Goal: Answer question/provide support: Share knowledge or assist other users

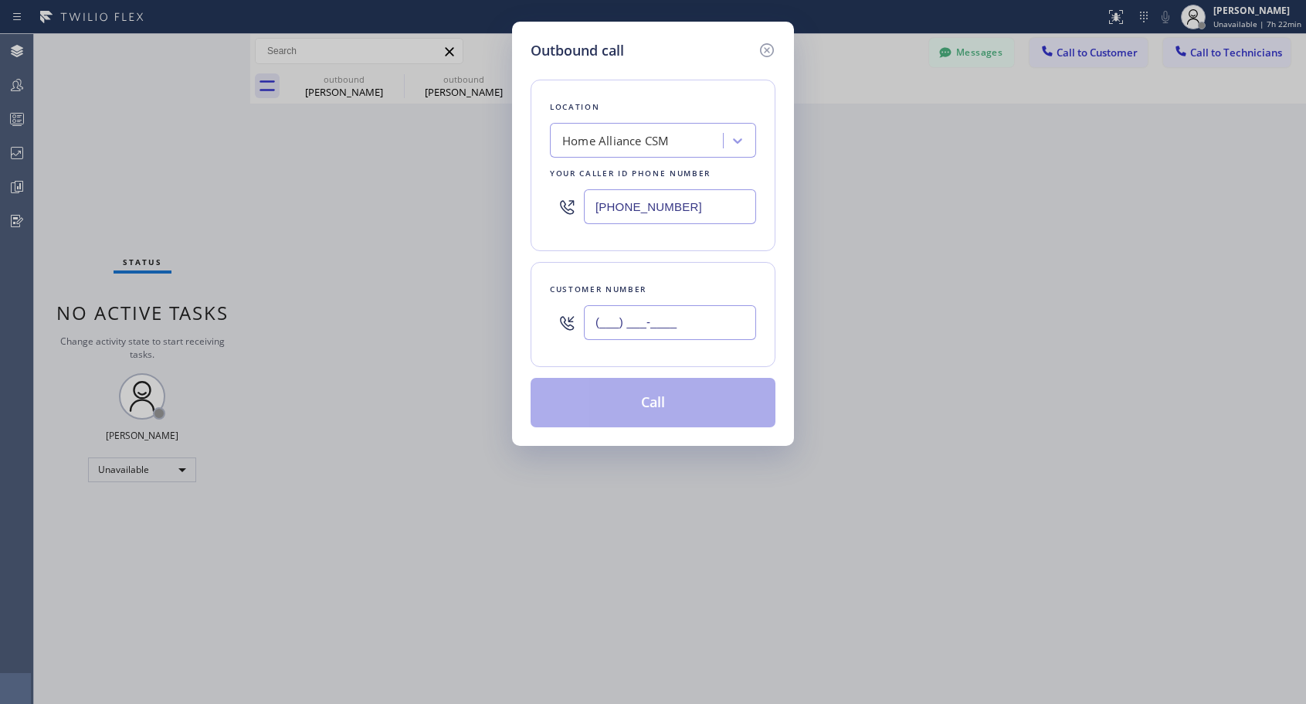
click at [673, 317] on input "(___) ___-____" at bounding box center [670, 322] width 172 height 35
paste input "917) 697-5234"
type input "[PHONE_NUMBER]"
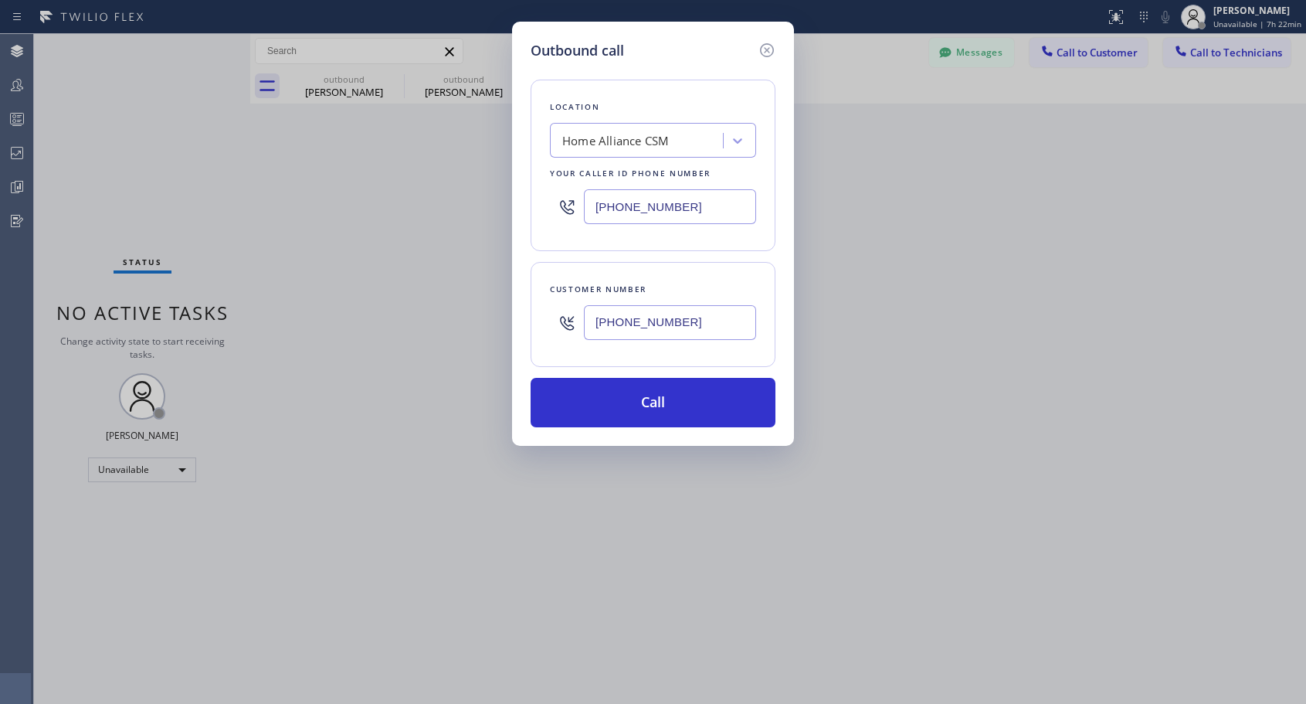
click at [771, 289] on div "Customer number [PHONE_NUMBER]" at bounding box center [653, 314] width 245 height 105
click at [646, 398] on button "Call" at bounding box center [653, 402] width 245 height 49
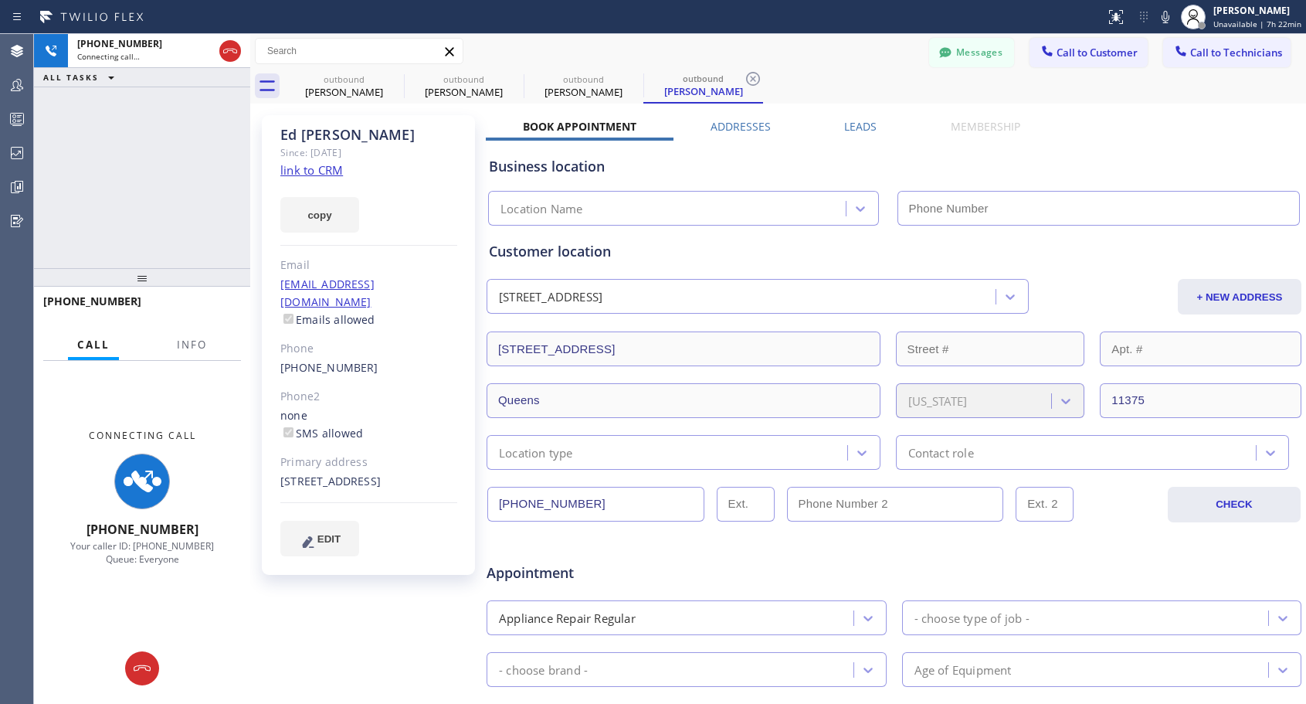
type input "[PHONE_NUMBER]"
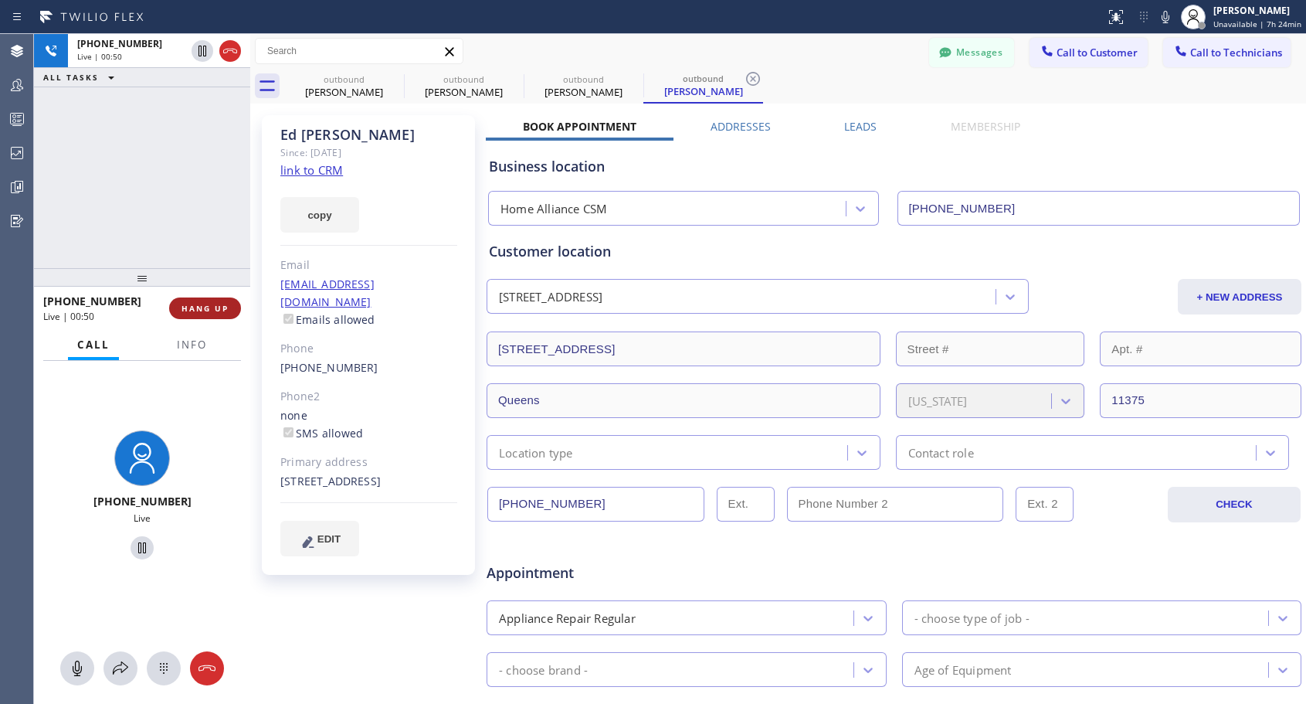
click at [202, 306] on span "HANG UP" at bounding box center [204, 308] width 47 height 11
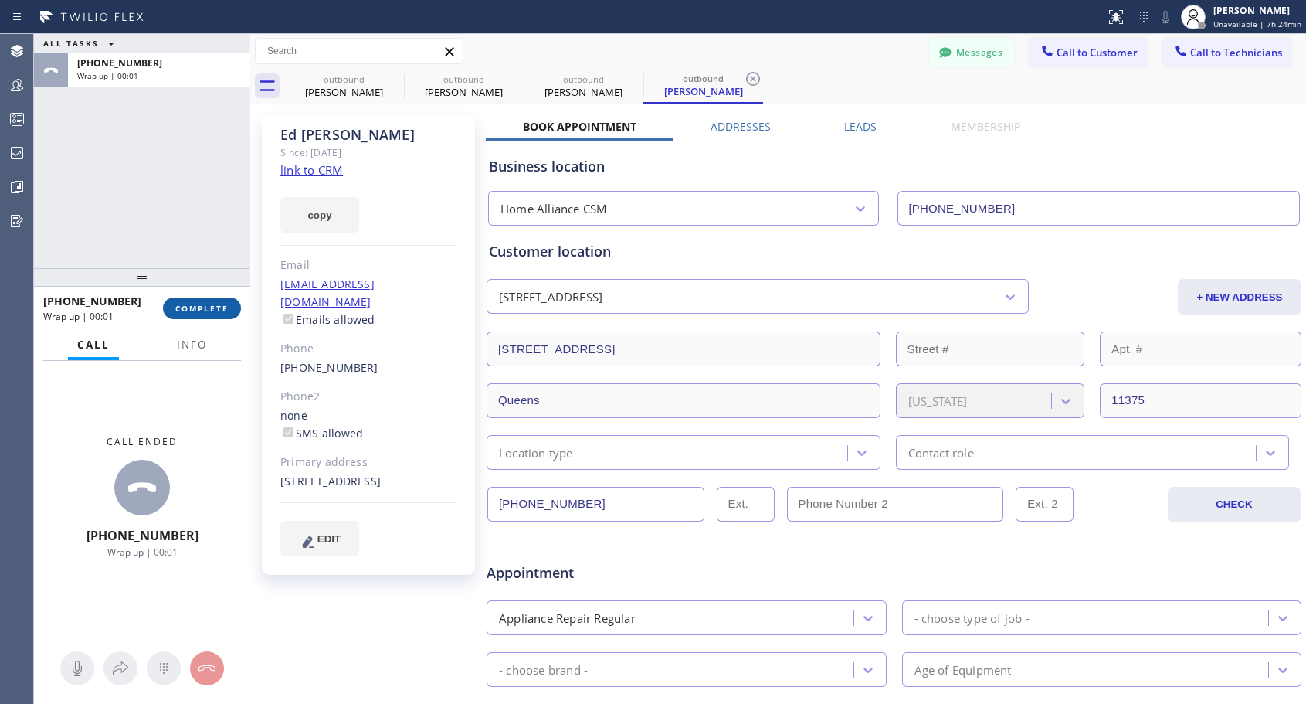
click at [202, 306] on span "COMPLETE" at bounding box center [201, 308] width 53 height 11
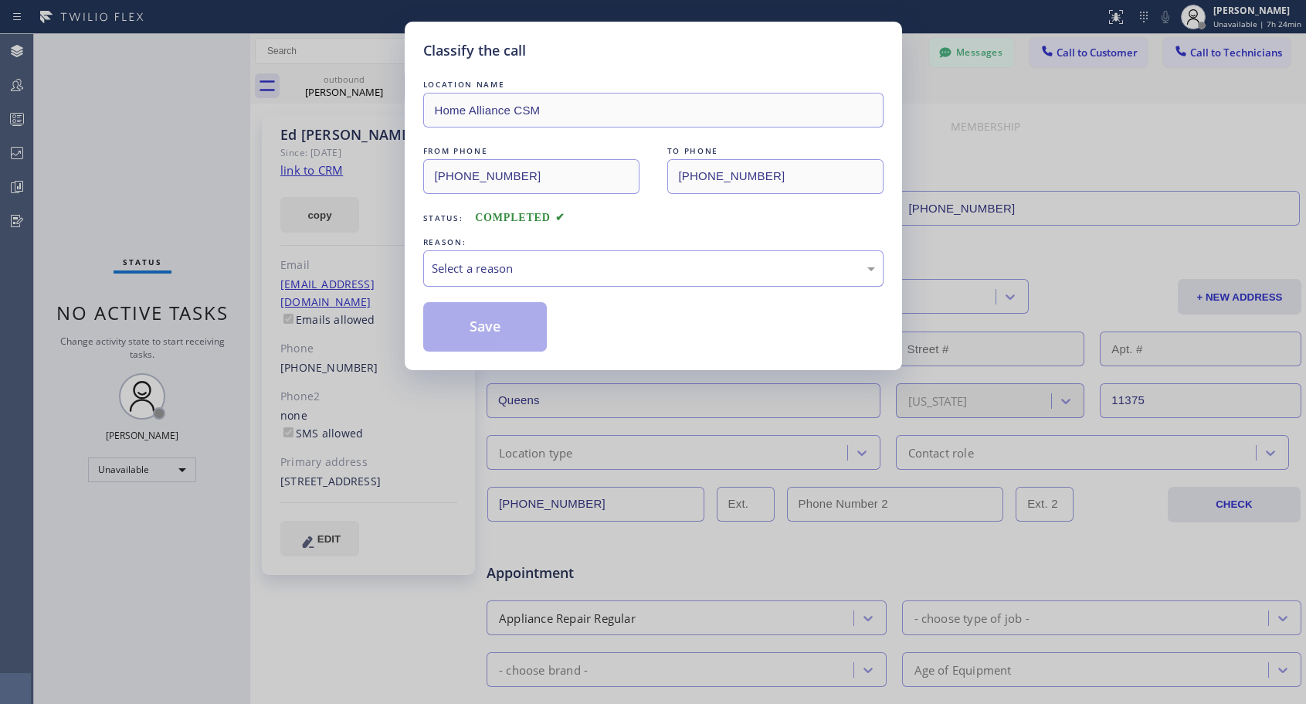
click at [562, 263] on div "Select a reason" at bounding box center [653, 269] width 443 height 18
click at [487, 333] on button "Save" at bounding box center [485, 326] width 124 height 49
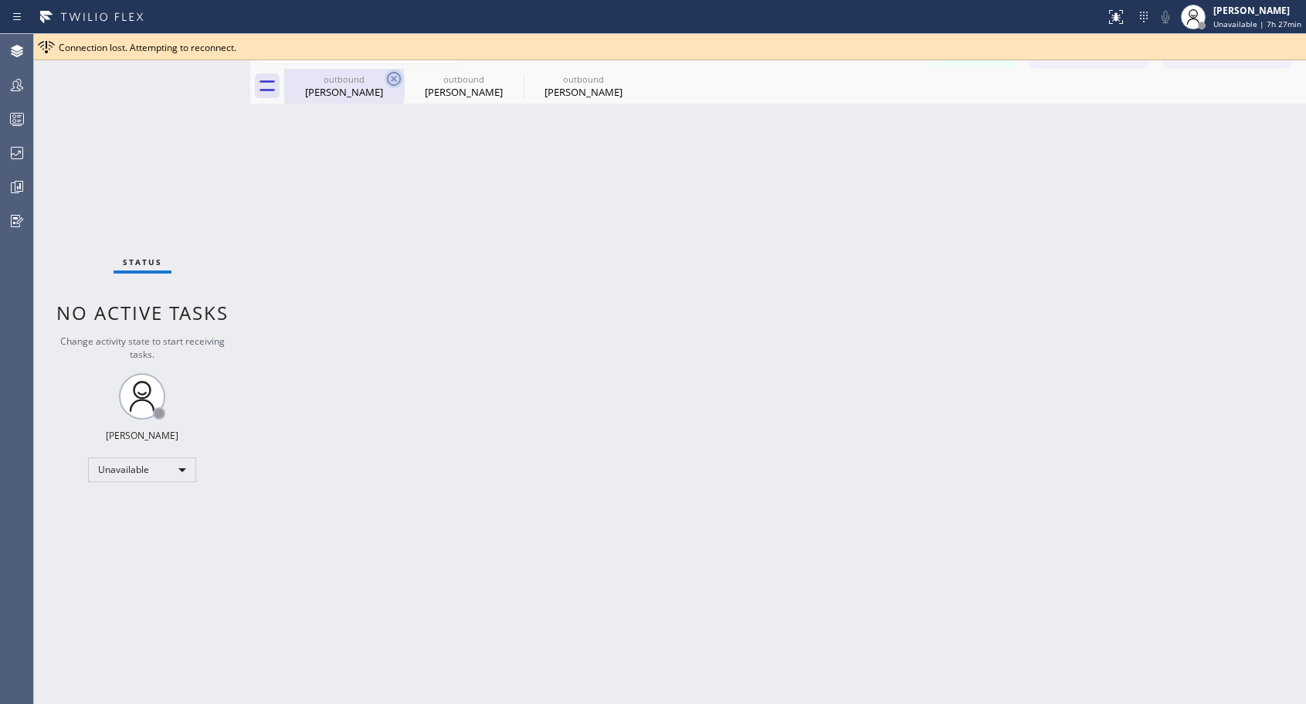
click at [393, 76] on icon at bounding box center [394, 79] width 19 height 19
click at [0, 0] on icon at bounding box center [0, 0] width 0 height 0
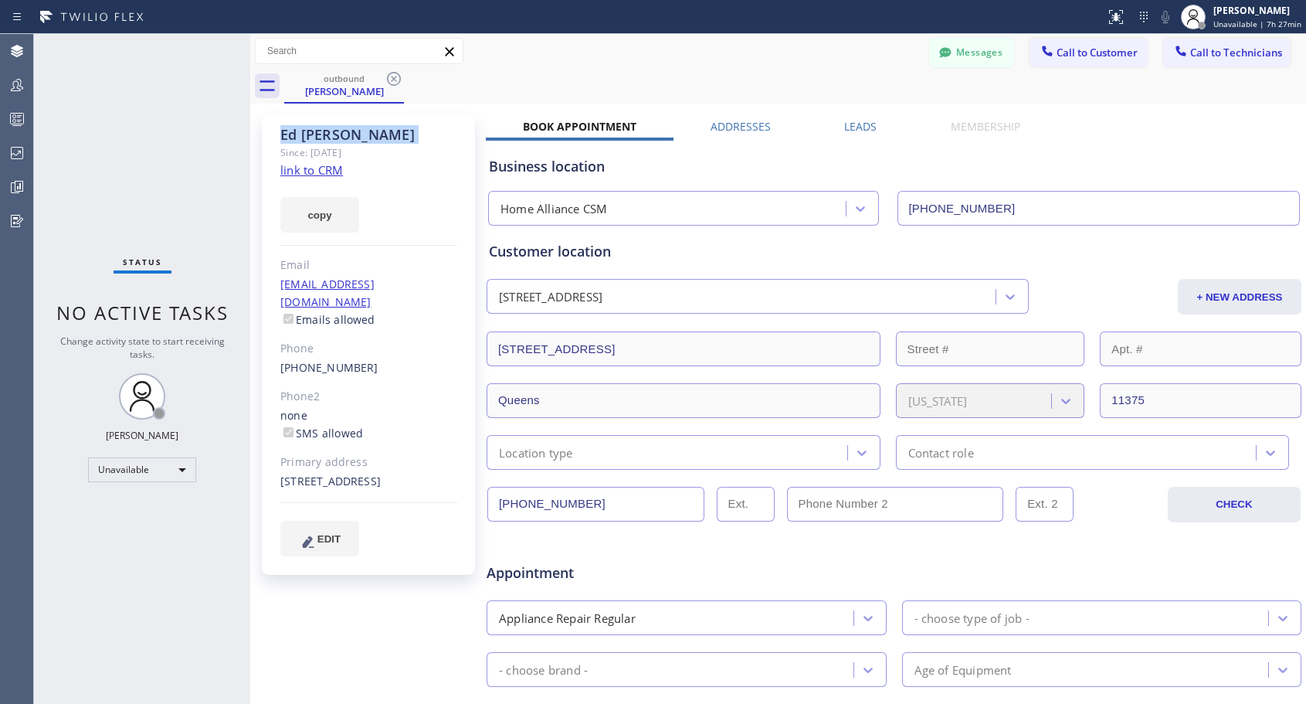
click at [393, 76] on icon at bounding box center [394, 79] width 19 height 19
click at [393, 76] on div "outbound [PERSON_NAME]" at bounding box center [795, 86] width 1022 height 35
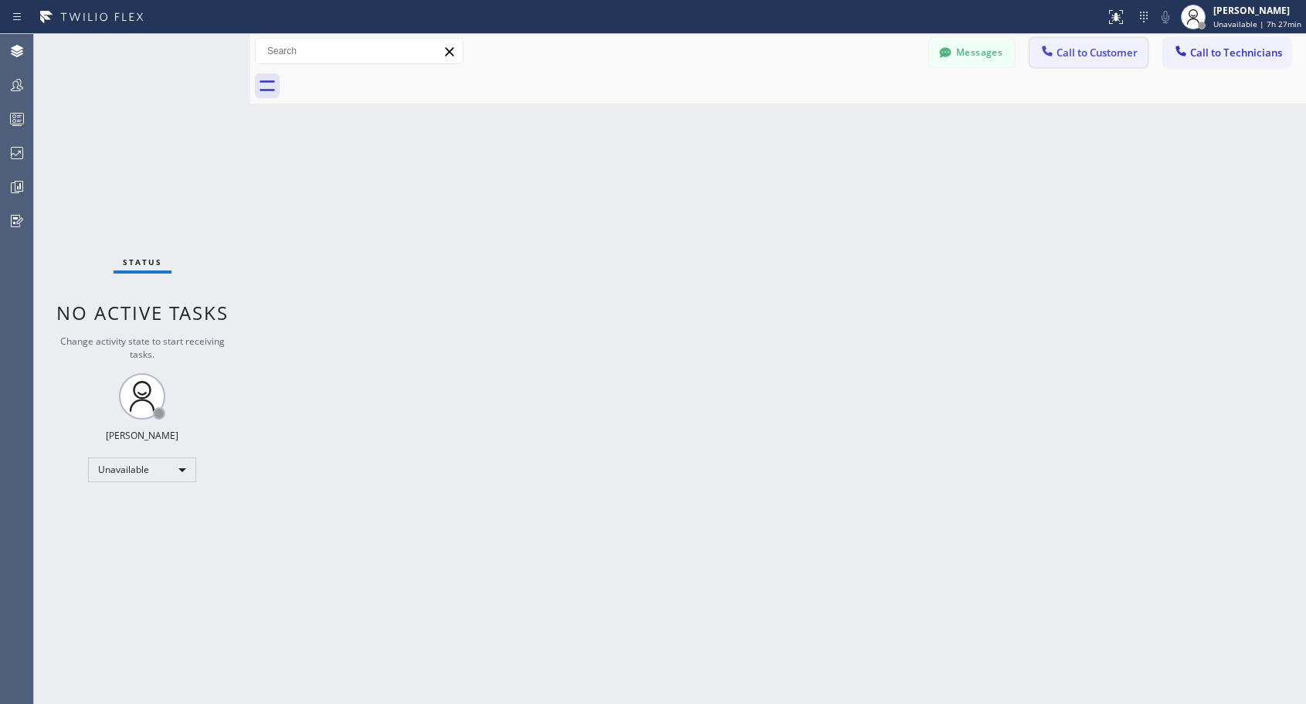
click at [1068, 50] on span "Call to Customer" at bounding box center [1097, 53] width 81 height 14
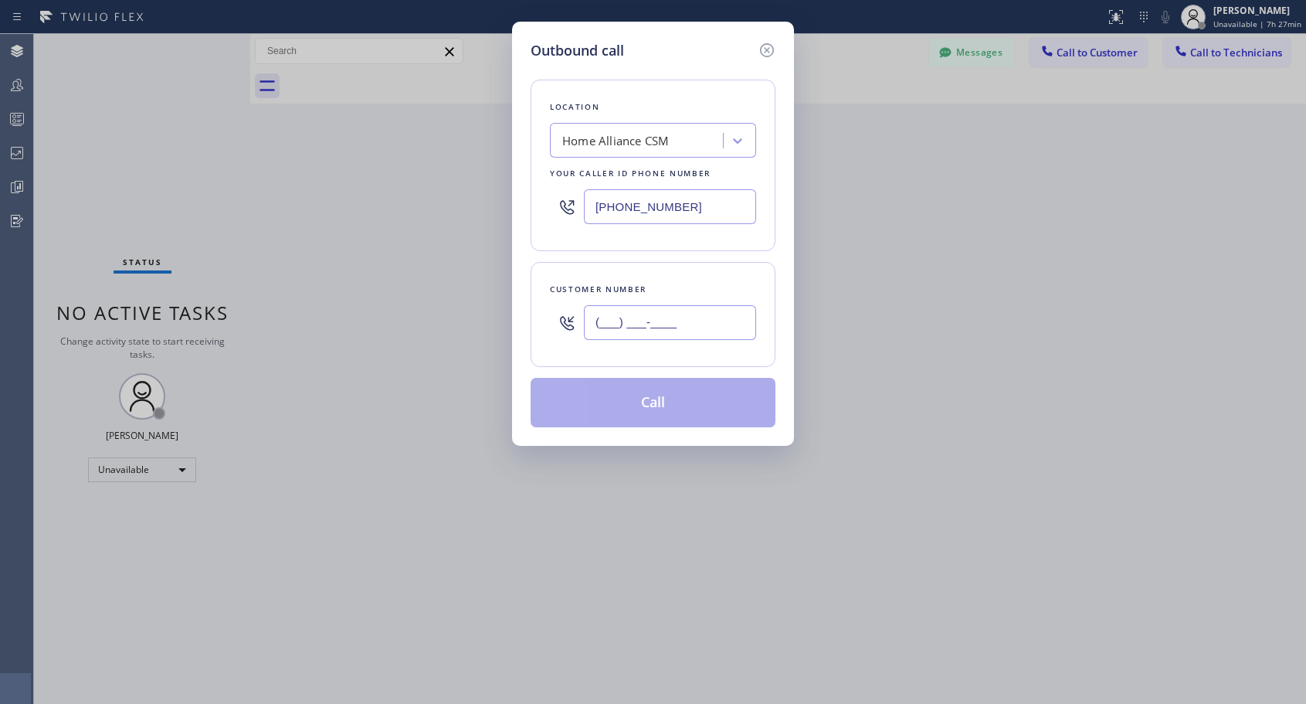
click at [662, 325] on input "(___) ___-____" at bounding box center [670, 322] width 172 height 35
paste input "786) 280-2830"
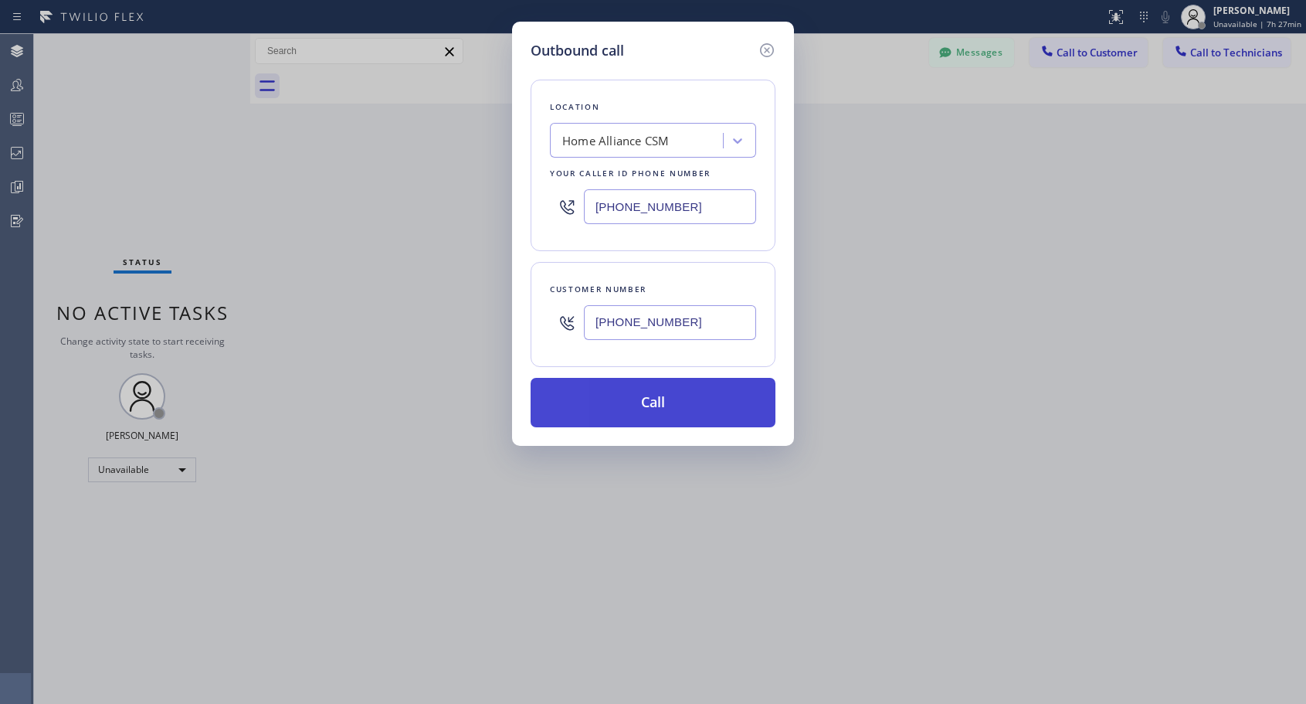
type input "[PHONE_NUMBER]"
click at [660, 395] on button "Call" at bounding box center [653, 402] width 245 height 49
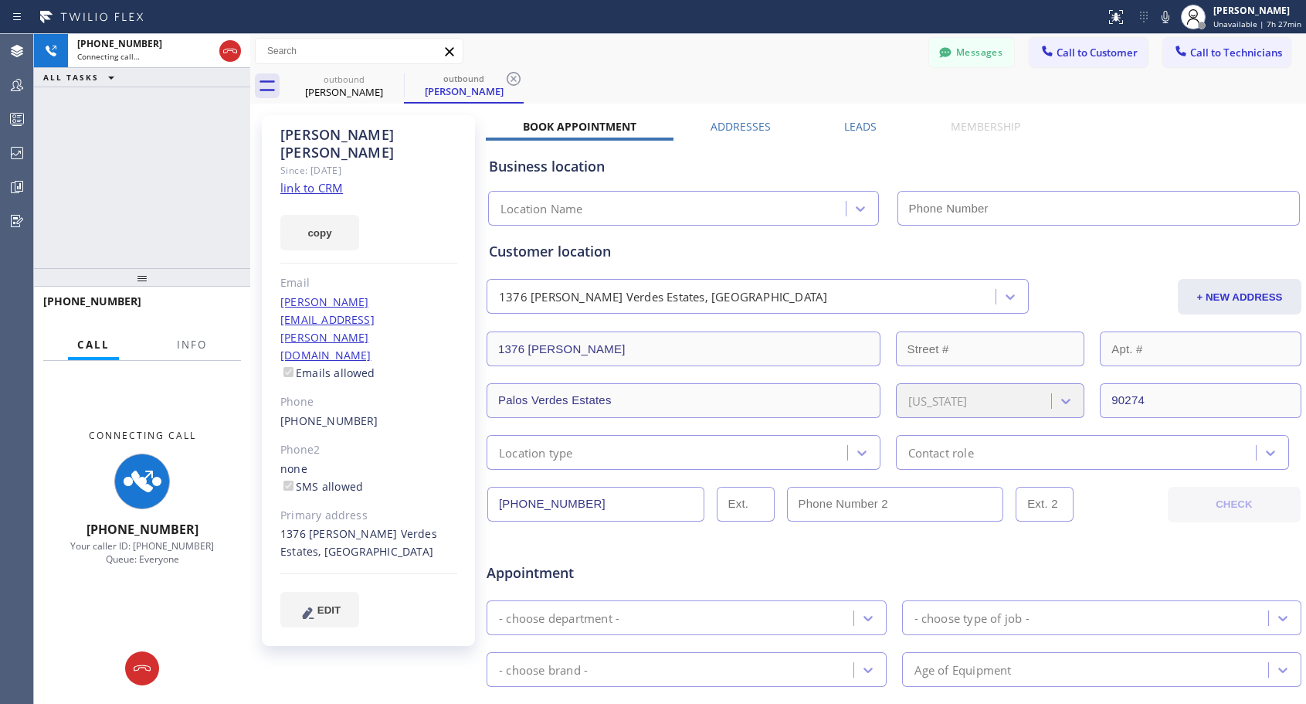
type input "[PHONE_NUMBER]"
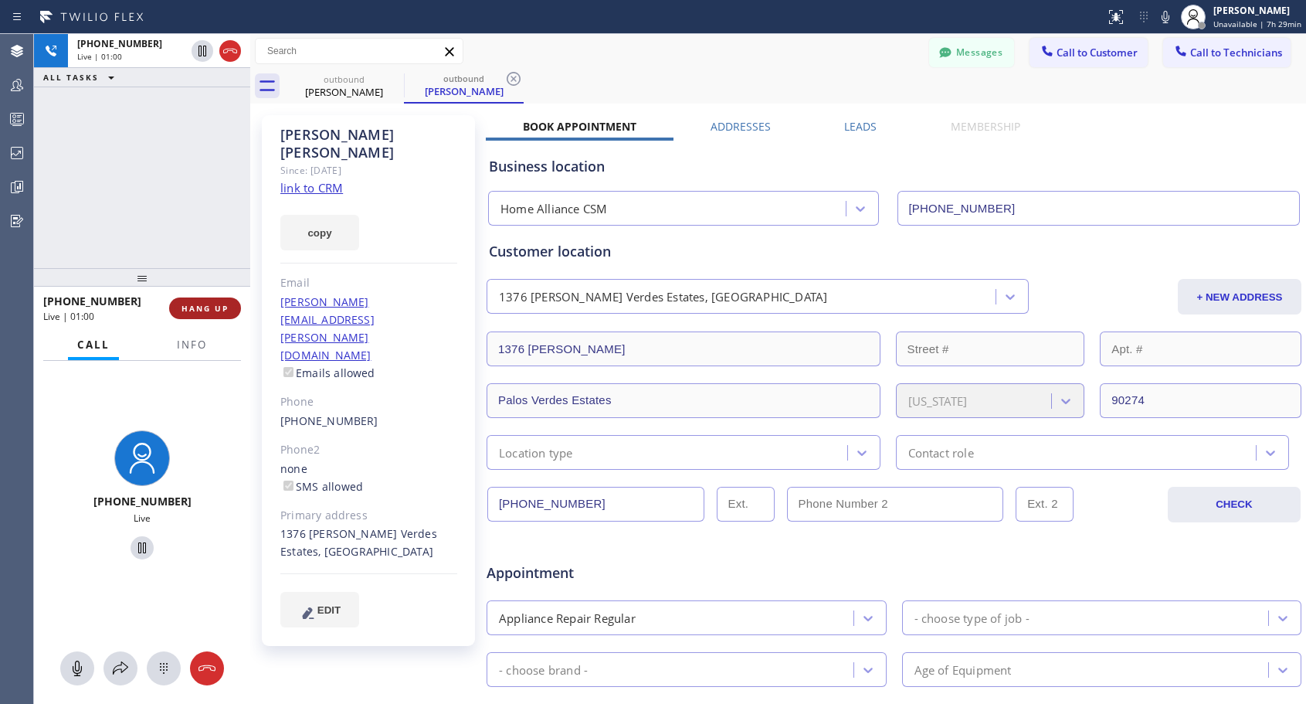
click at [212, 308] on span "HANG UP" at bounding box center [204, 308] width 47 height 11
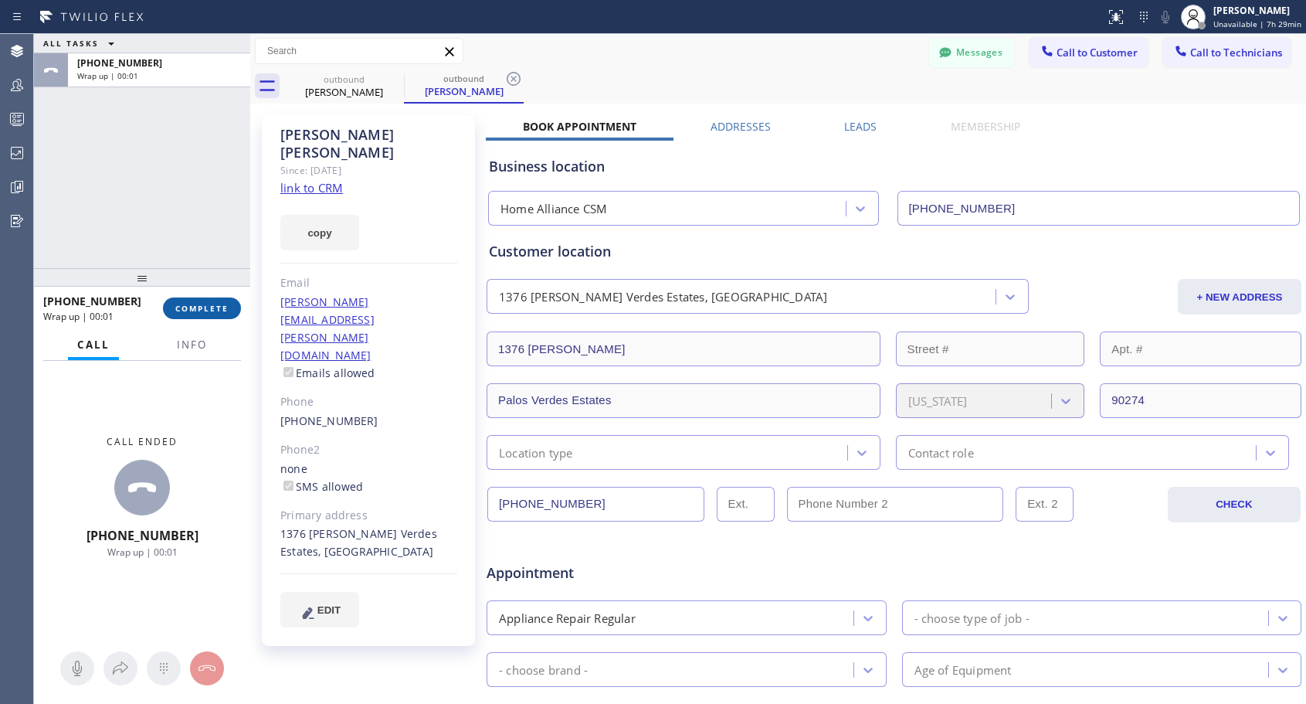
click at [212, 308] on span "COMPLETE" at bounding box center [201, 308] width 53 height 11
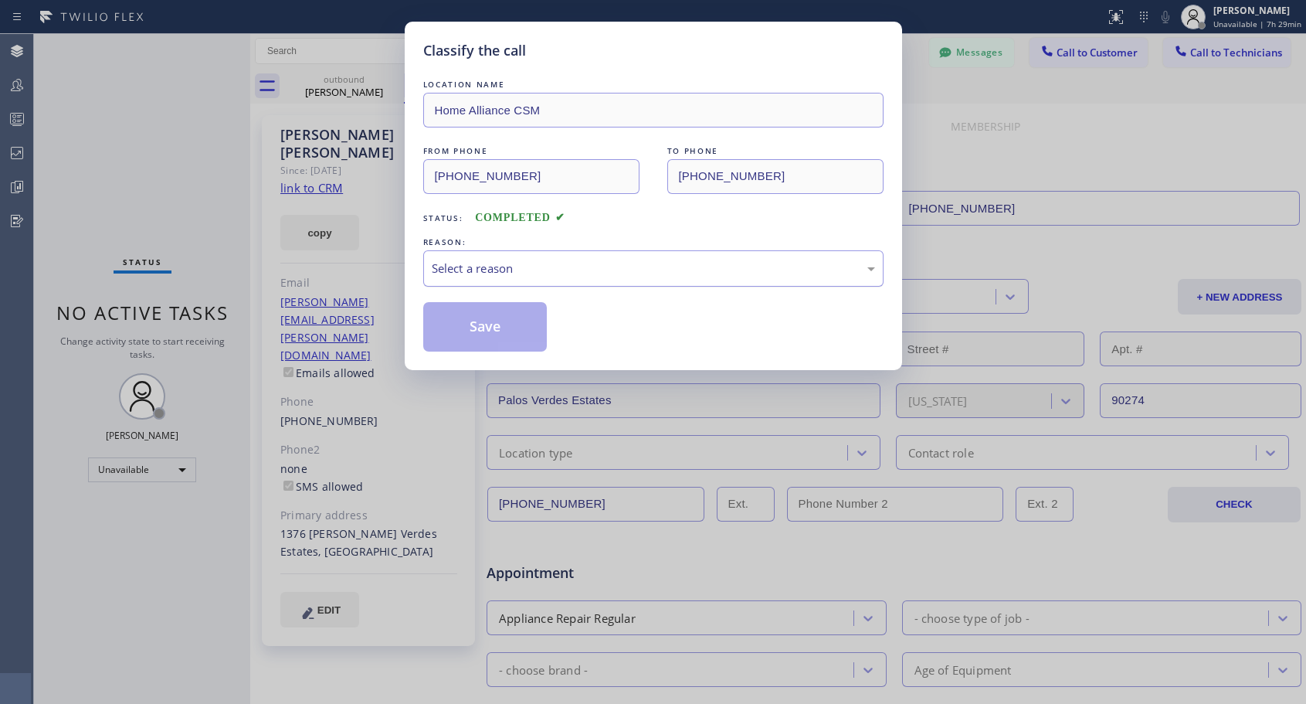
click at [556, 274] on div "Select a reason" at bounding box center [653, 269] width 443 height 18
click at [462, 331] on button "Save" at bounding box center [485, 326] width 124 height 49
